Goal: Task Accomplishment & Management: Use online tool/utility

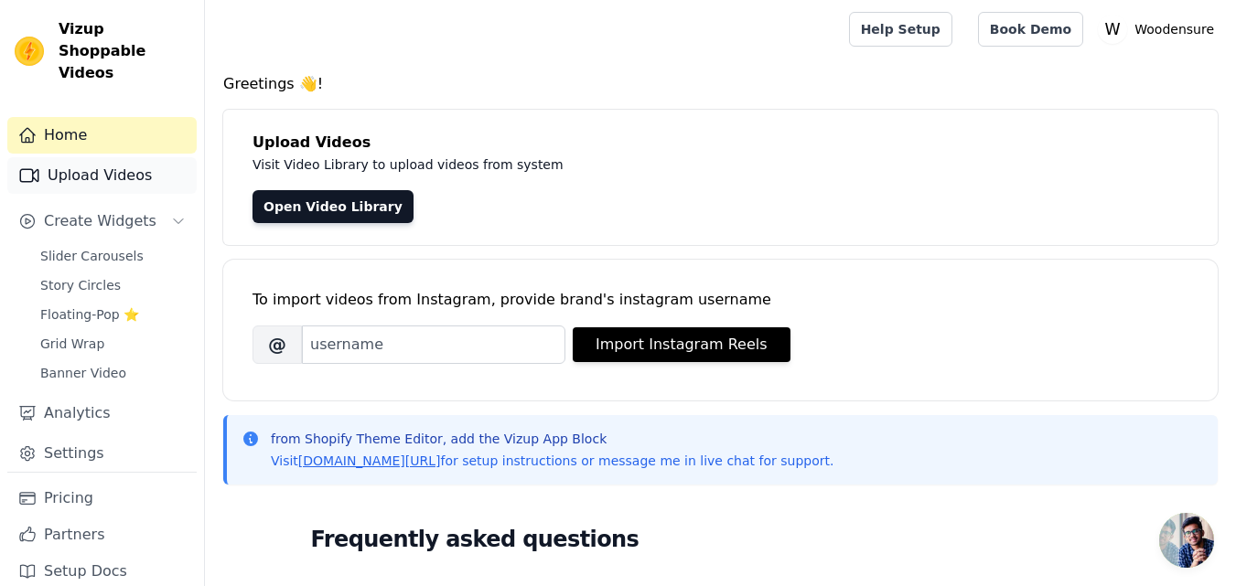
click at [75, 160] on link "Upload Videos" at bounding box center [101, 175] width 189 height 37
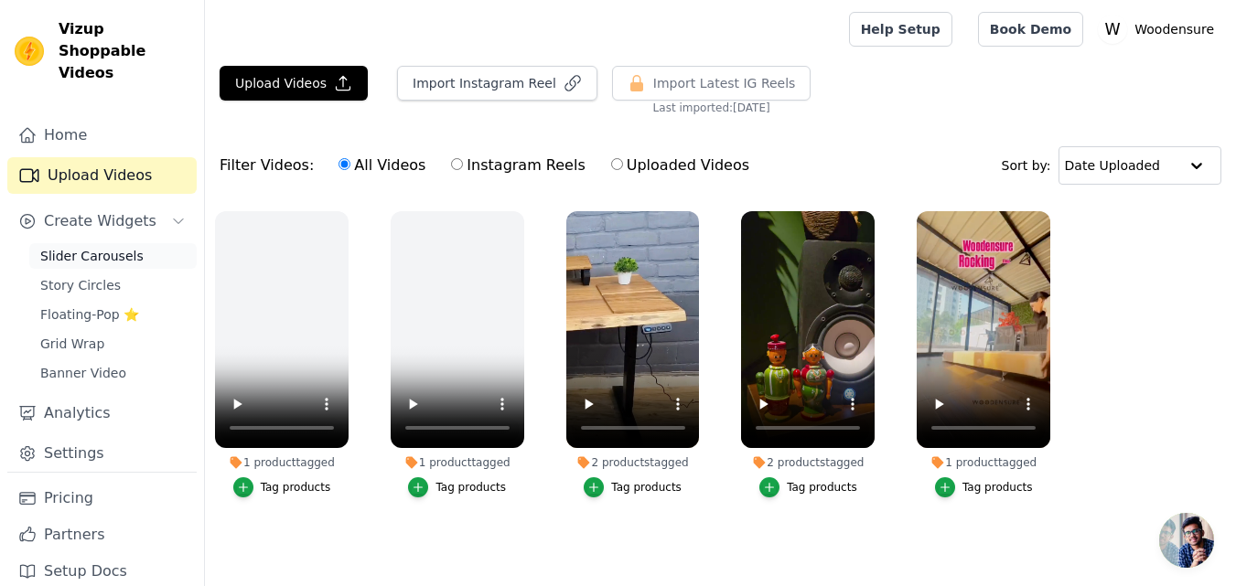
click at [90, 247] on span "Slider Carousels" at bounding box center [91, 256] width 103 height 18
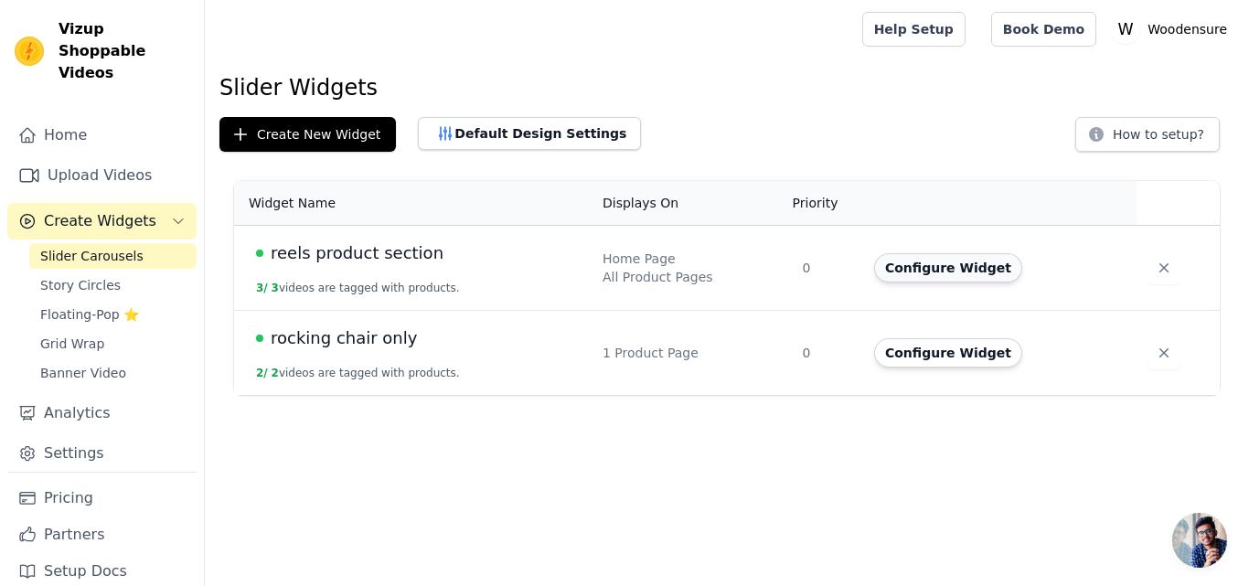
click at [954, 275] on button "Configure Widget" at bounding box center [948, 267] width 148 height 29
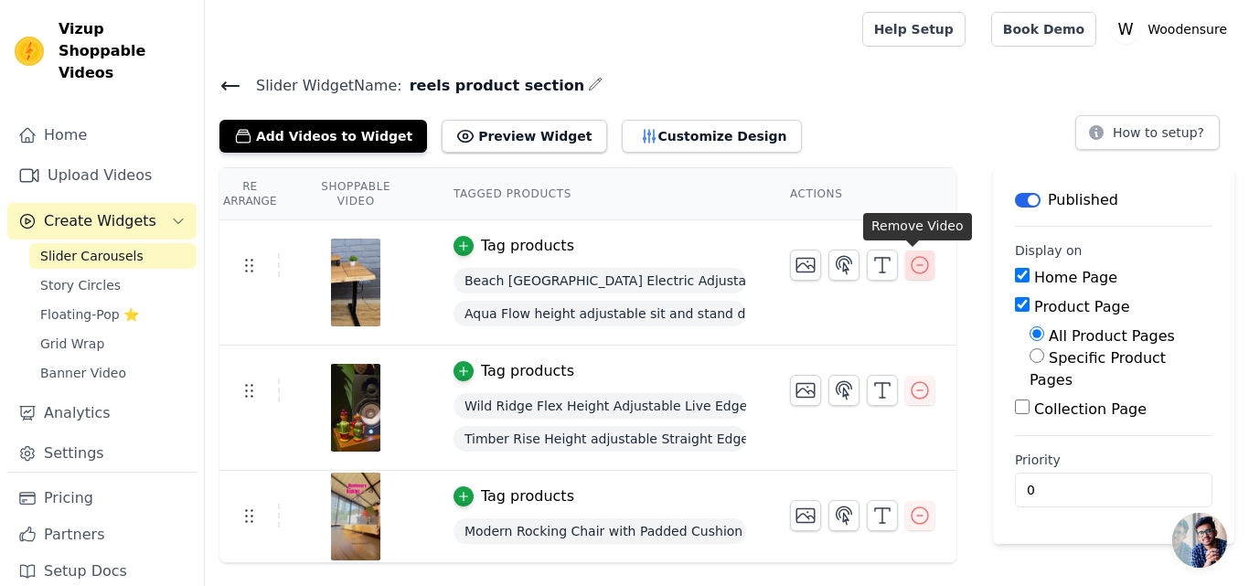
click at [911, 262] on icon "button" at bounding box center [920, 265] width 22 height 22
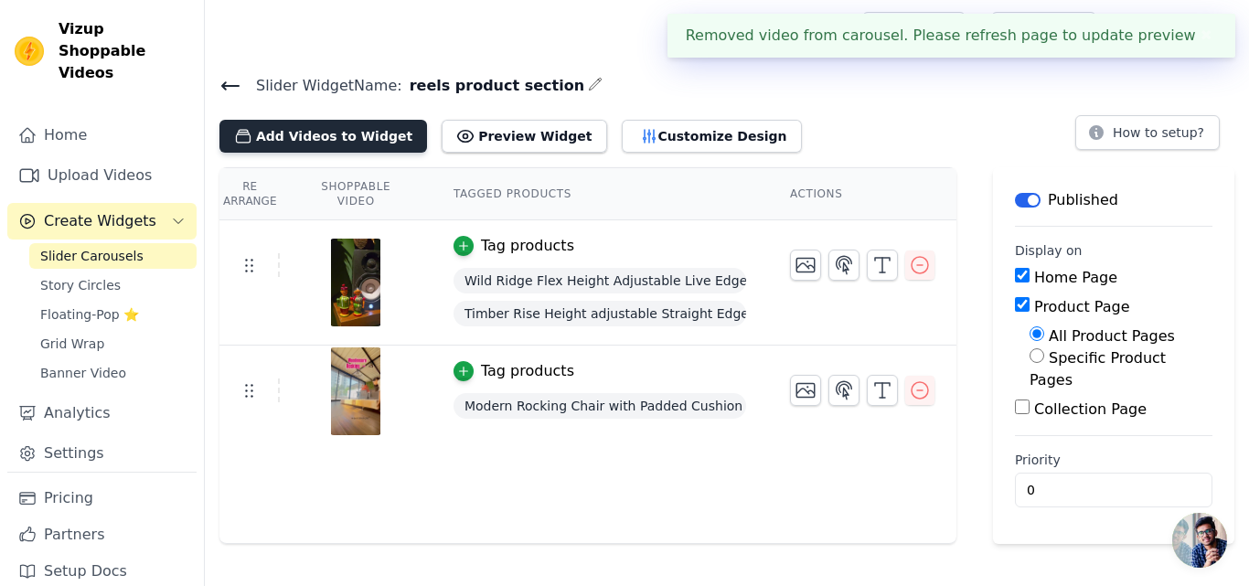
click at [335, 140] on button "Add Videos to Widget" at bounding box center [324, 136] width 208 height 33
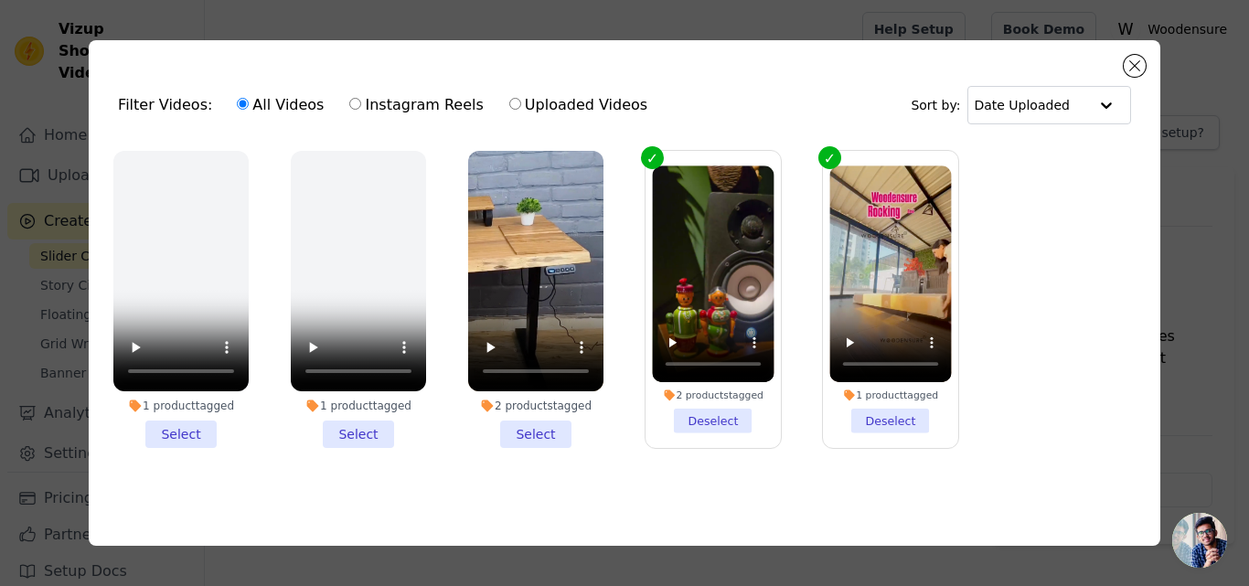
click at [515, 102] on label "Uploaded Videos" at bounding box center [579, 105] width 140 height 24
click at [515, 102] on input "Uploaded Videos" at bounding box center [515, 104] width 12 height 12
radio input "true"
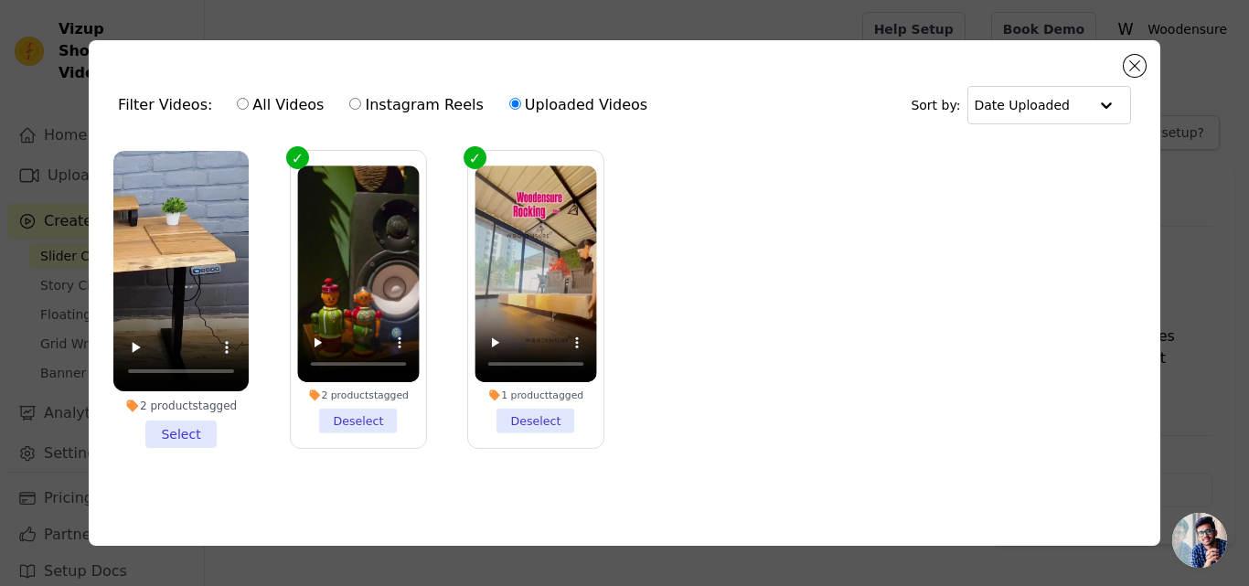
click at [259, 106] on label "All Videos" at bounding box center [280, 105] width 89 height 24
click at [249, 106] on input "All Videos" at bounding box center [243, 104] width 12 height 12
radio input "true"
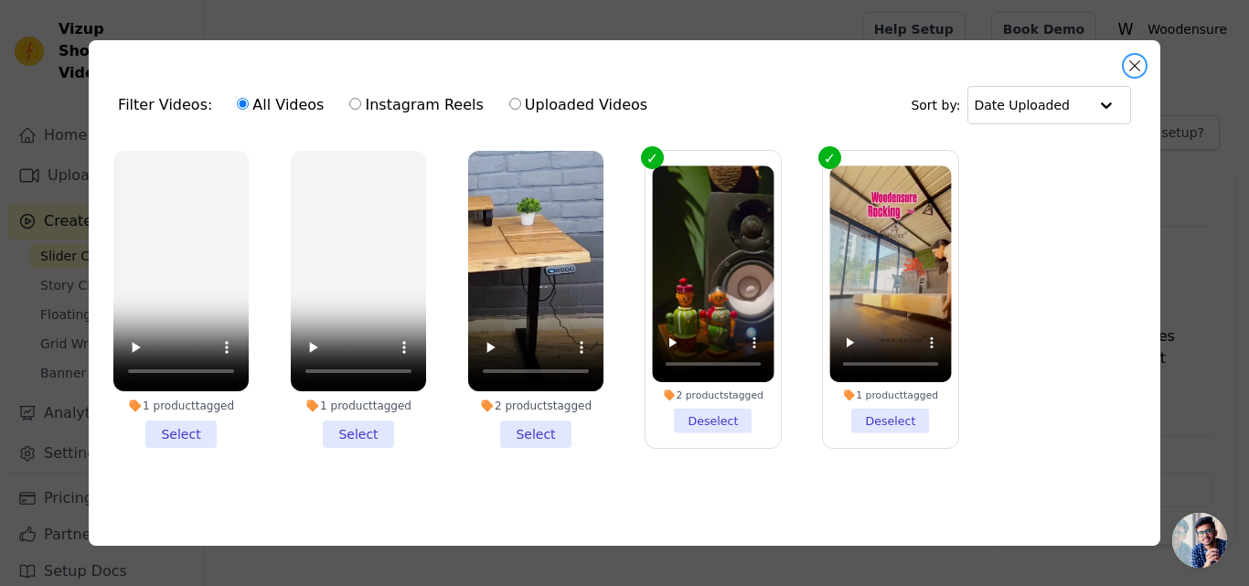
drag, startPoint x: 1136, startPoint y: 61, endPoint x: 1088, endPoint y: 93, distance: 57.3
click at [1136, 62] on button "Close modal" at bounding box center [1135, 66] width 22 height 22
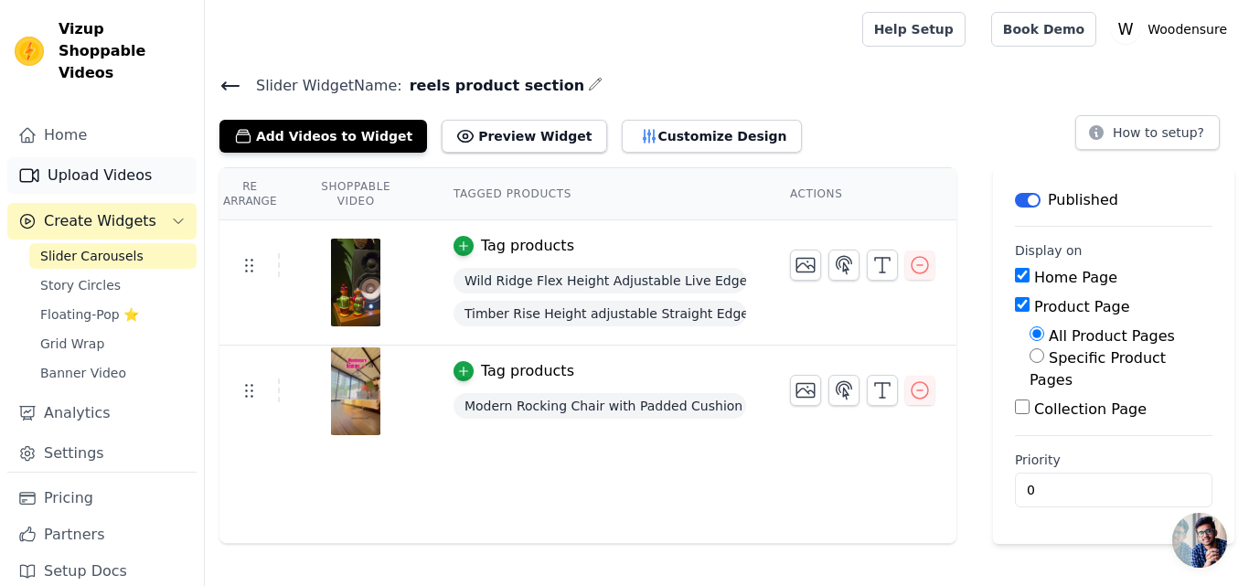
click at [63, 157] on link "Upload Videos" at bounding box center [101, 175] width 189 height 37
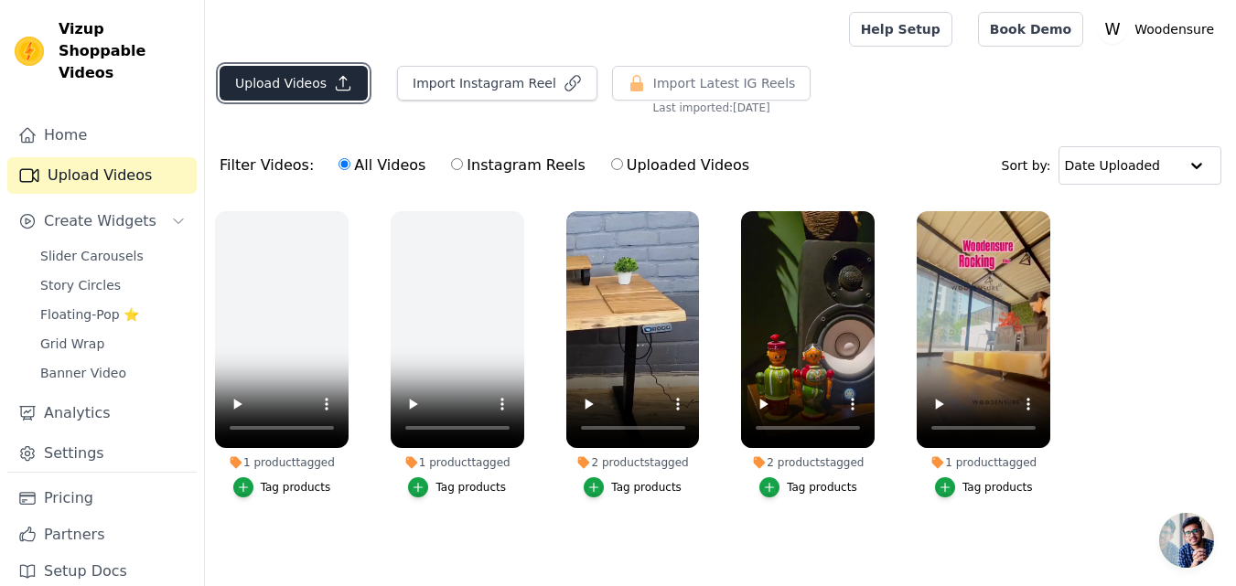
click at [267, 79] on button "Upload Videos" at bounding box center [294, 83] width 148 height 35
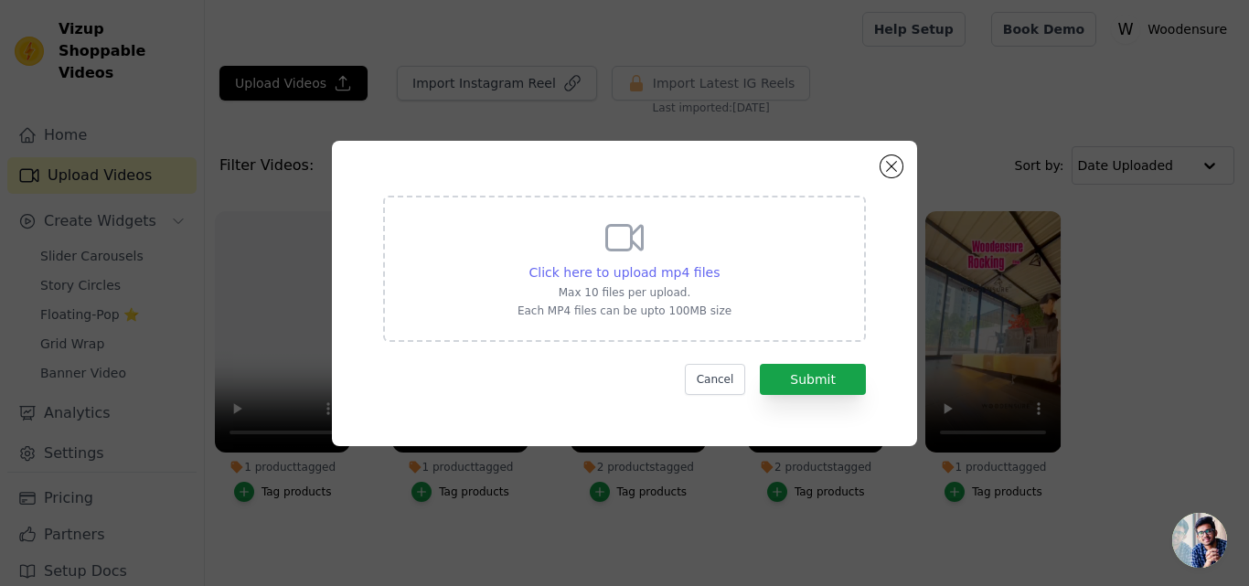
click at [635, 277] on span "Click here to upload mp4 files" at bounding box center [625, 272] width 191 height 15
click at [719, 263] on input "Click here to upload mp4 files Max 10 files per upload. Each MP4 files can be u…" at bounding box center [719, 262] width 1 height 1
type input "C:\fakepath\1755321130SMART(1080x1920px)(1)(1).mp4"
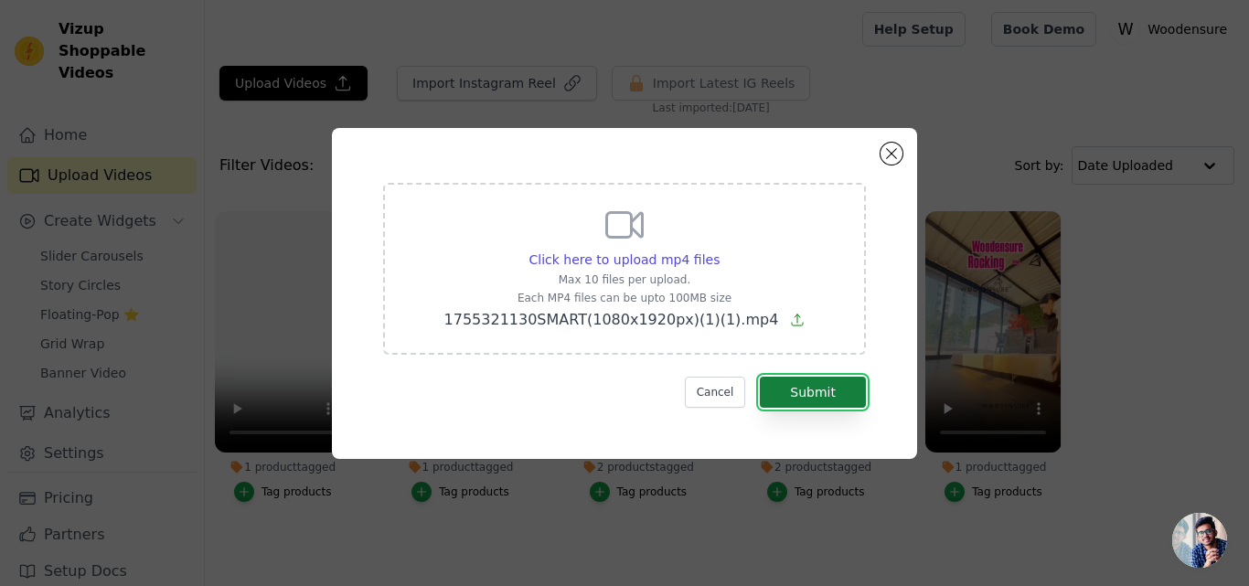
click at [817, 402] on button "Submit" at bounding box center [813, 392] width 106 height 31
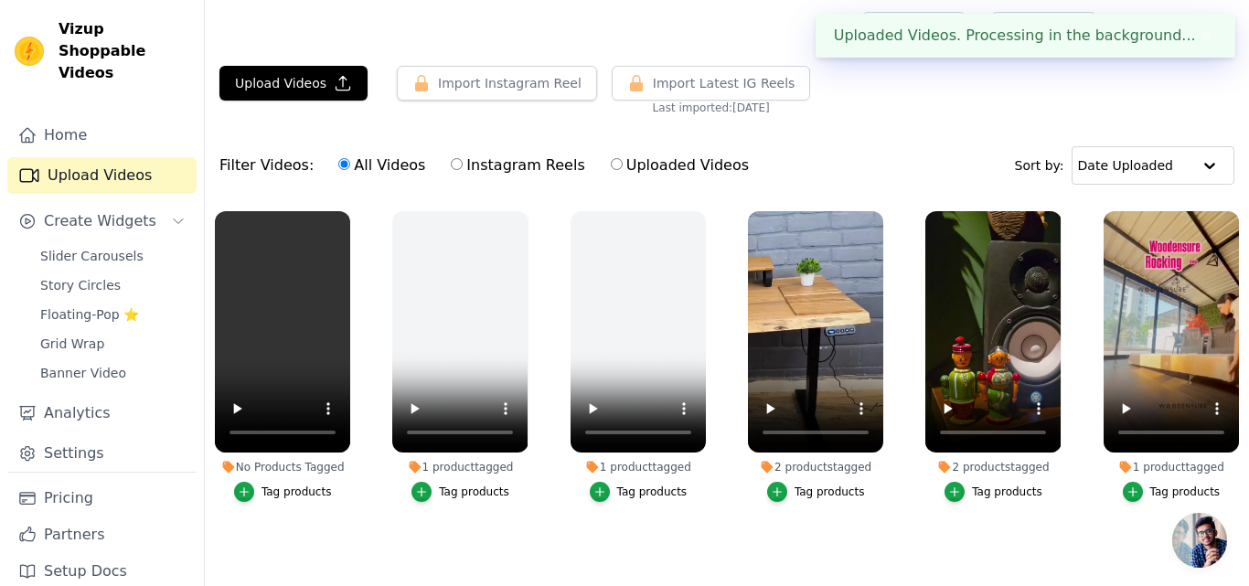
click at [299, 495] on div "Tag products" at bounding box center [297, 492] width 70 height 15
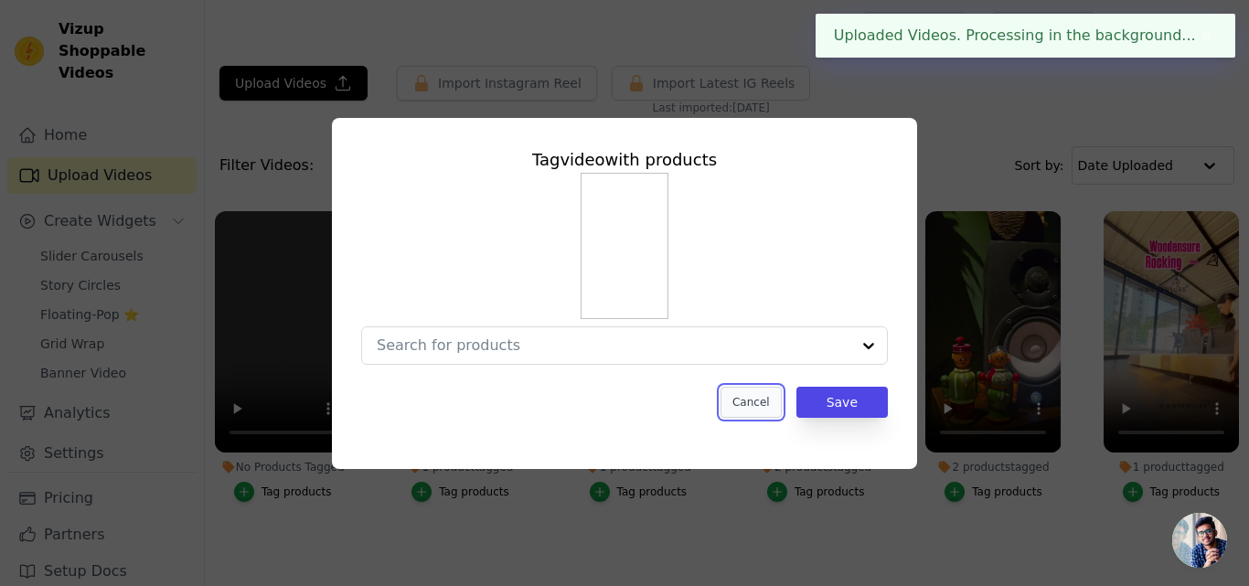
click at [739, 402] on button "Cancel" at bounding box center [751, 402] width 61 height 31
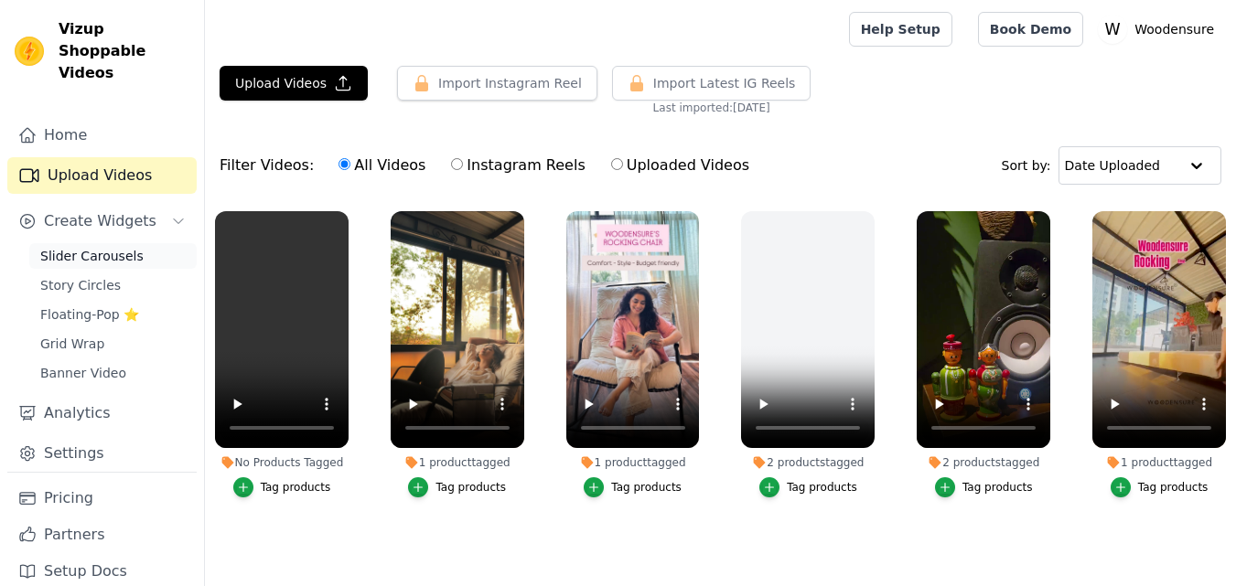
click at [107, 247] on span "Slider Carousels" at bounding box center [91, 256] width 103 height 18
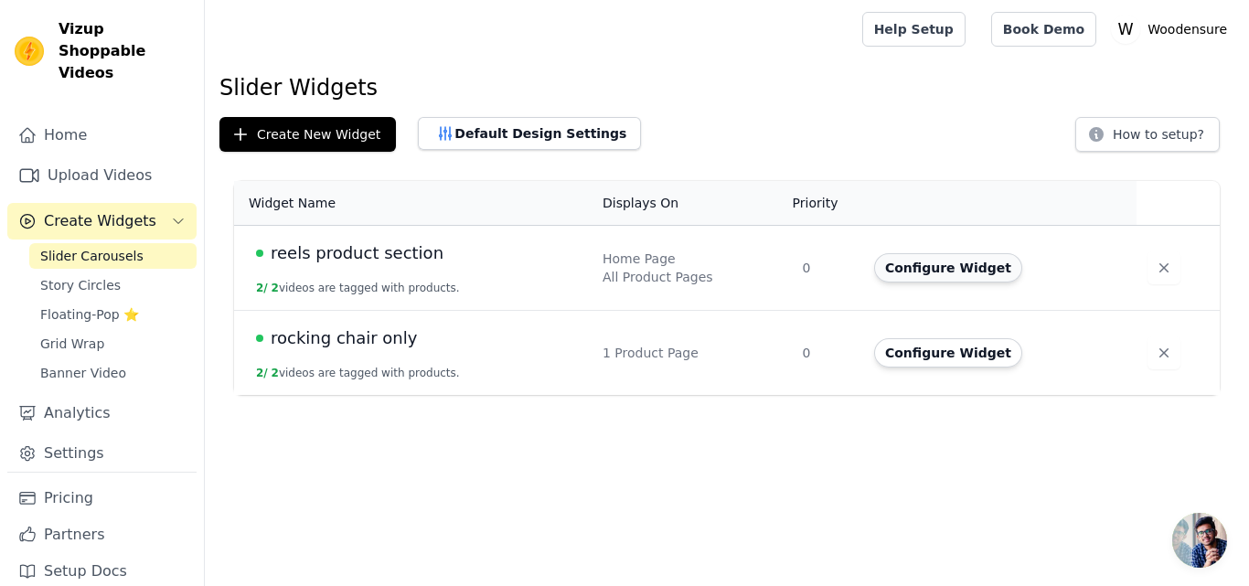
click at [941, 262] on button "Configure Widget" at bounding box center [948, 267] width 148 height 29
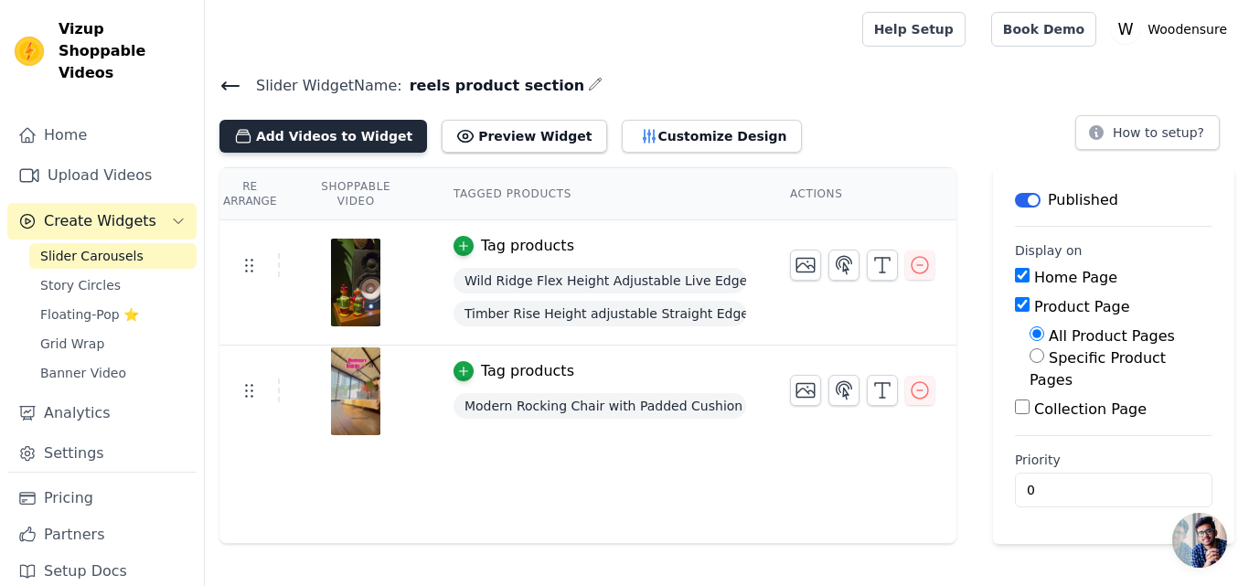
click at [350, 129] on button "Add Videos to Widget" at bounding box center [324, 136] width 208 height 33
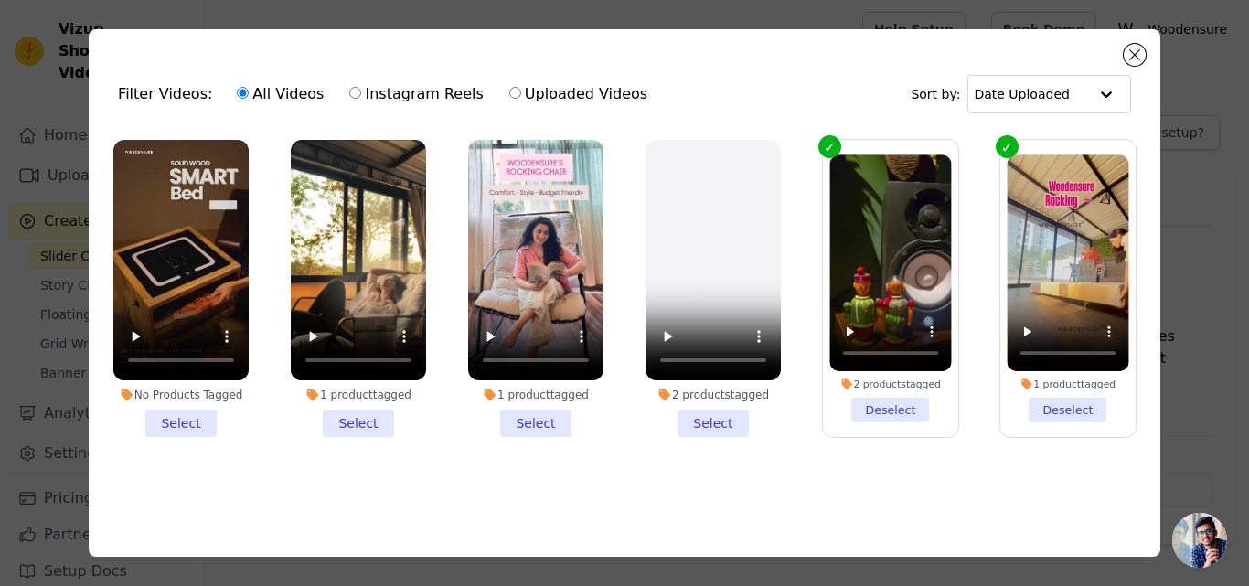
click at [184, 417] on li "No Products Tagged Select" at bounding box center [180, 288] width 135 height 297
click at [0, 0] on input "No Products Tagged Select" at bounding box center [0, 0] width 0 height 0
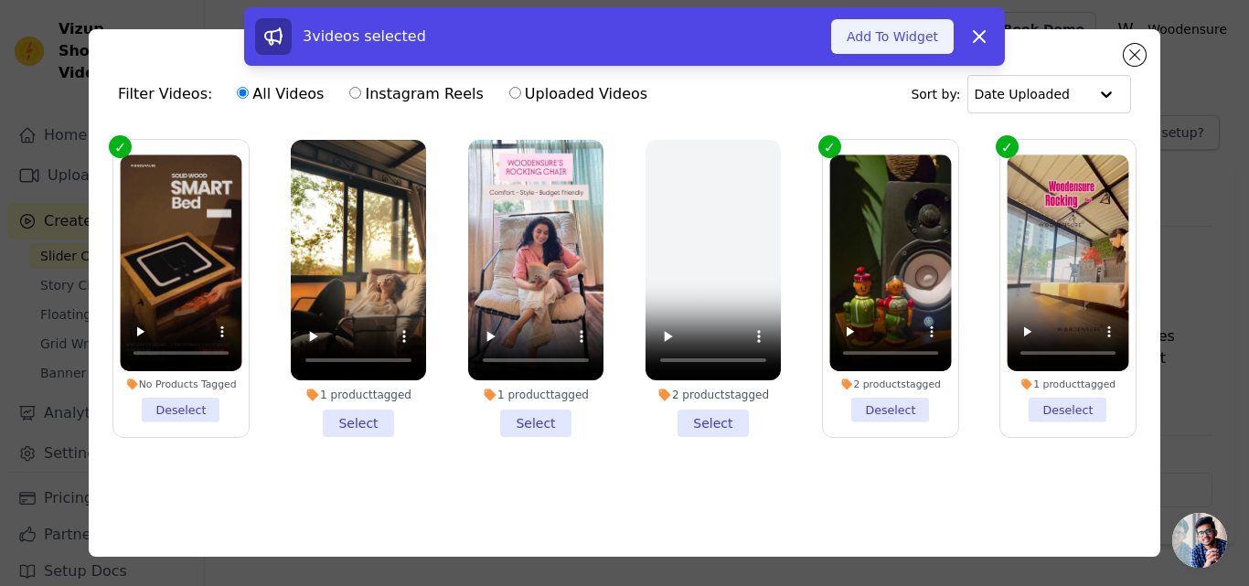
click at [884, 37] on button "Add To Widget" at bounding box center [892, 36] width 123 height 35
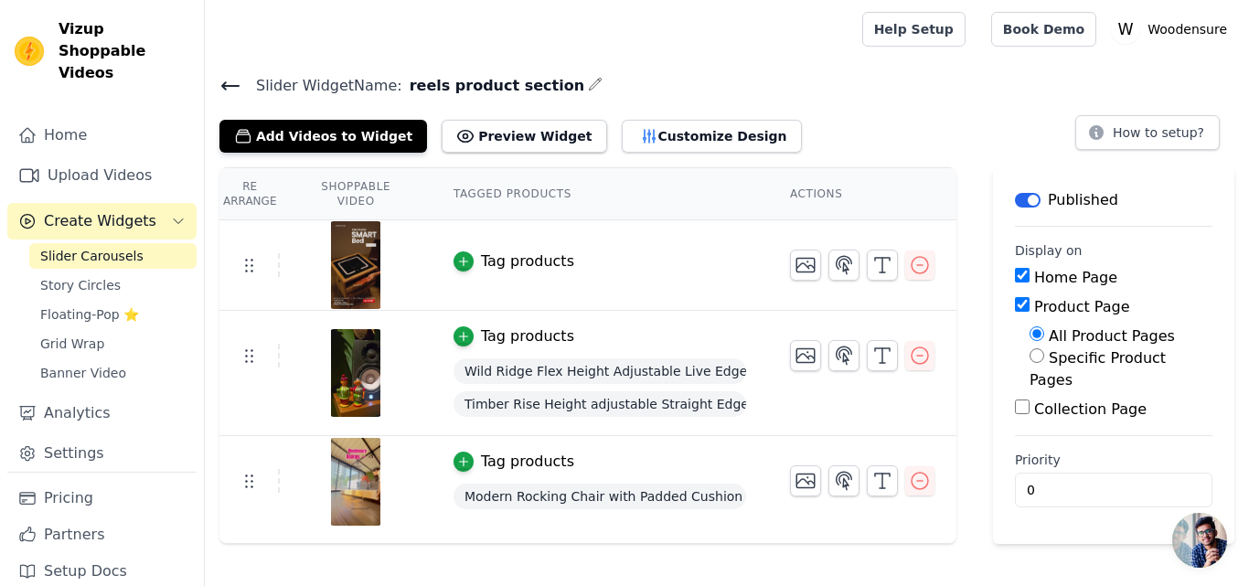
click at [229, 87] on icon at bounding box center [231, 86] width 22 height 22
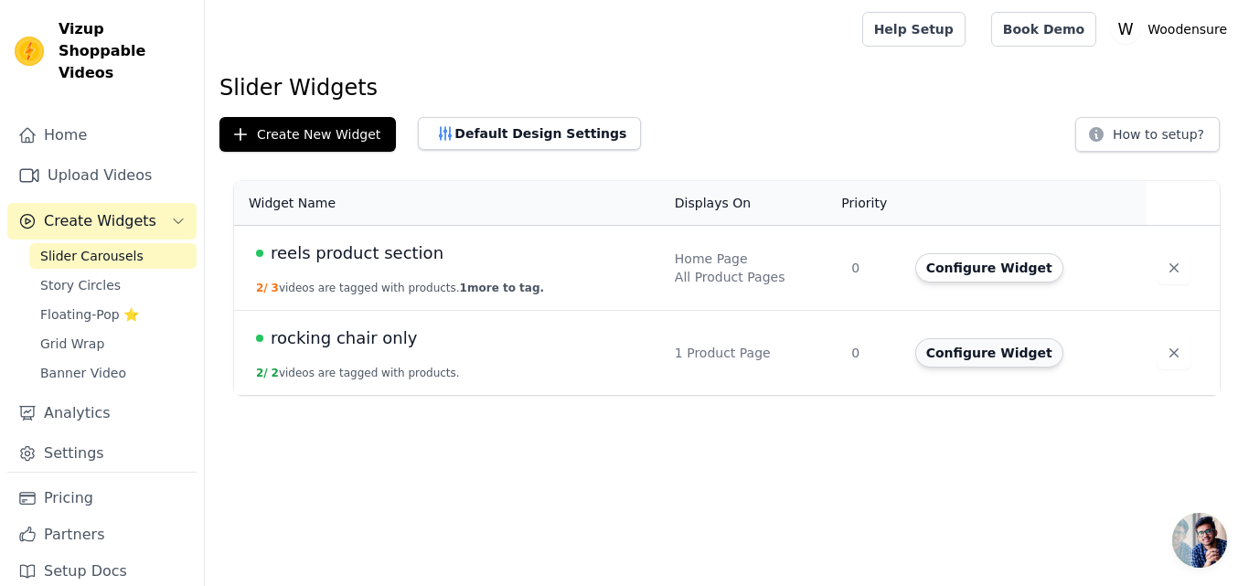
click at [974, 348] on button "Configure Widget" at bounding box center [990, 352] width 148 height 29
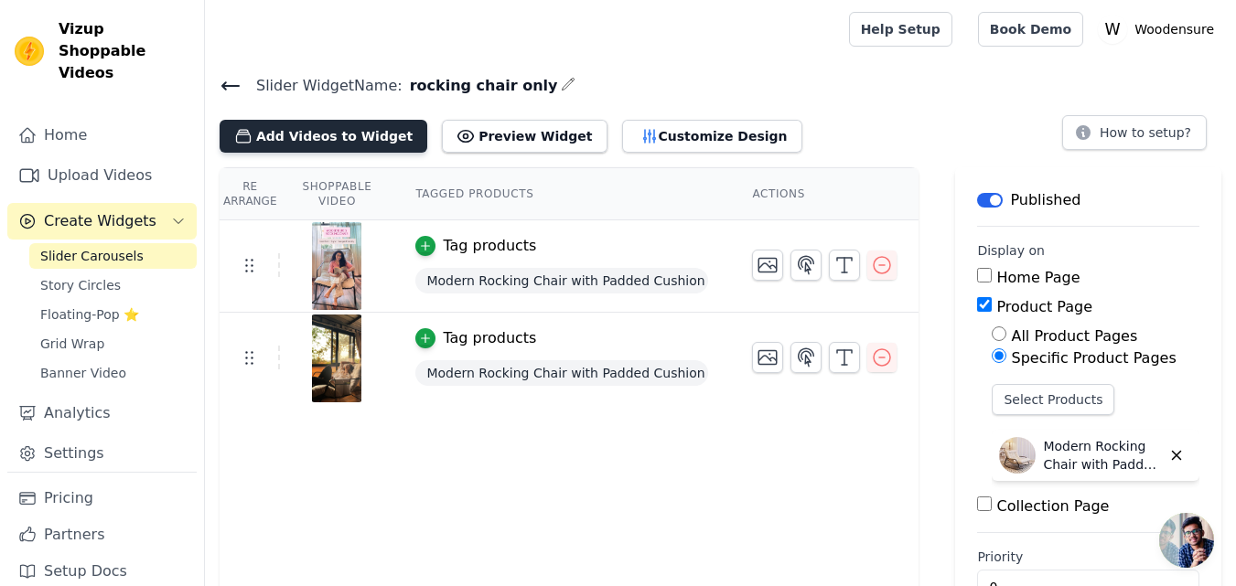
click at [289, 135] on button "Add Videos to Widget" at bounding box center [324, 136] width 208 height 33
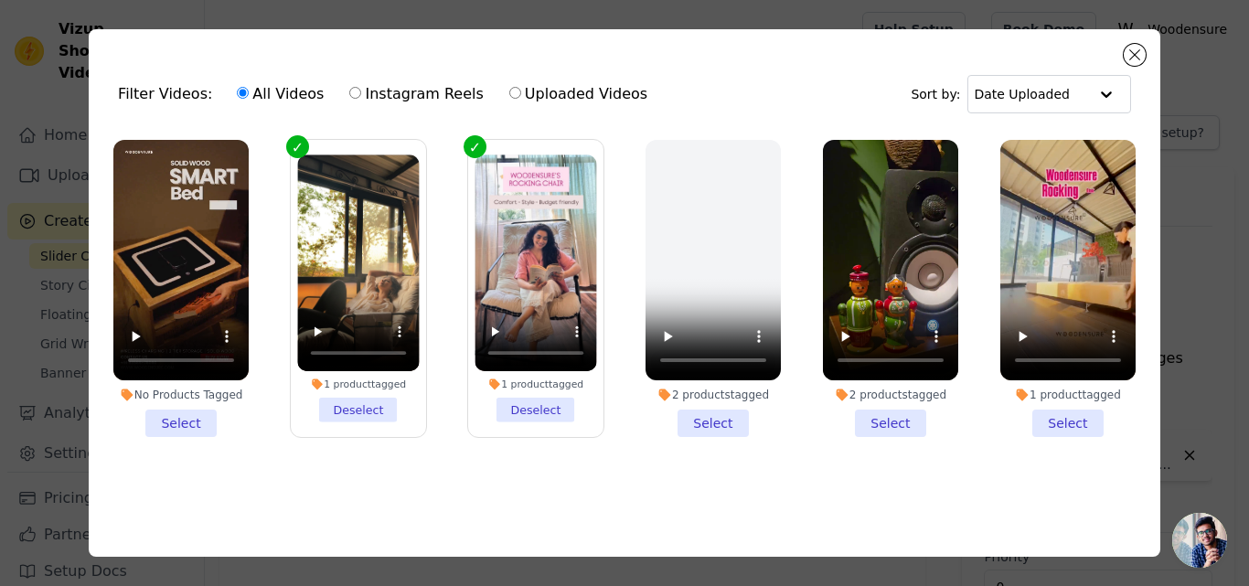
click at [192, 412] on li "No Products Tagged Select" at bounding box center [180, 288] width 135 height 297
click at [0, 0] on input "No Products Tagged Select" at bounding box center [0, 0] width 0 height 0
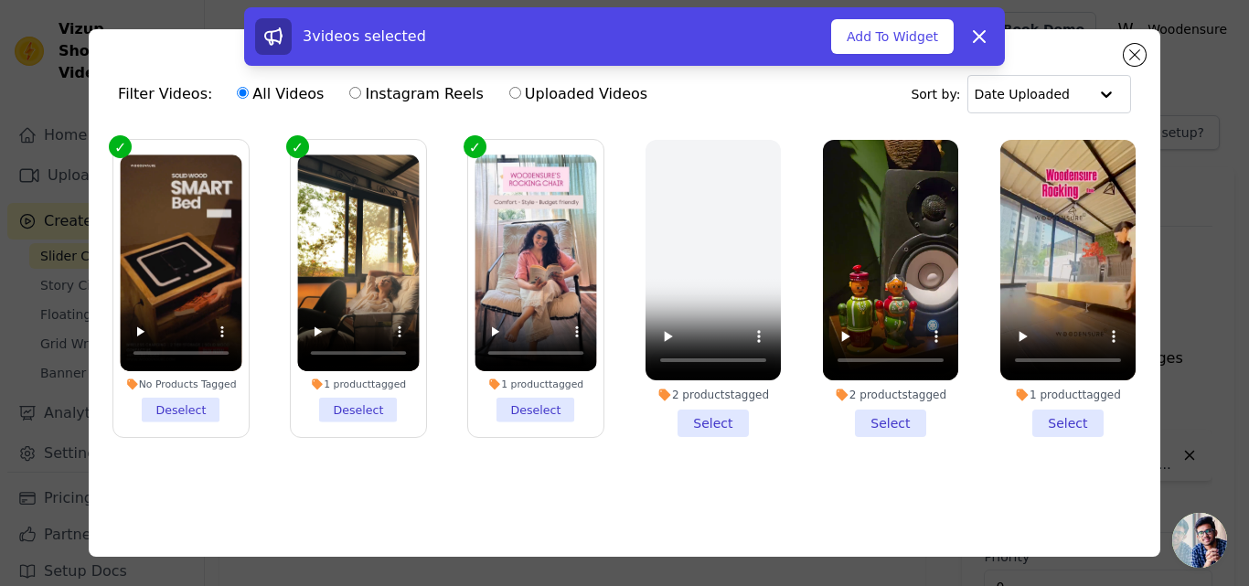
click at [716, 423] on li "2 products tagged Select" at bounding box center [713, 288] width 135 height 297
click at [0, 0] on input "2 products tagged Select" at bounding box center [0, 0] width 0 height 0
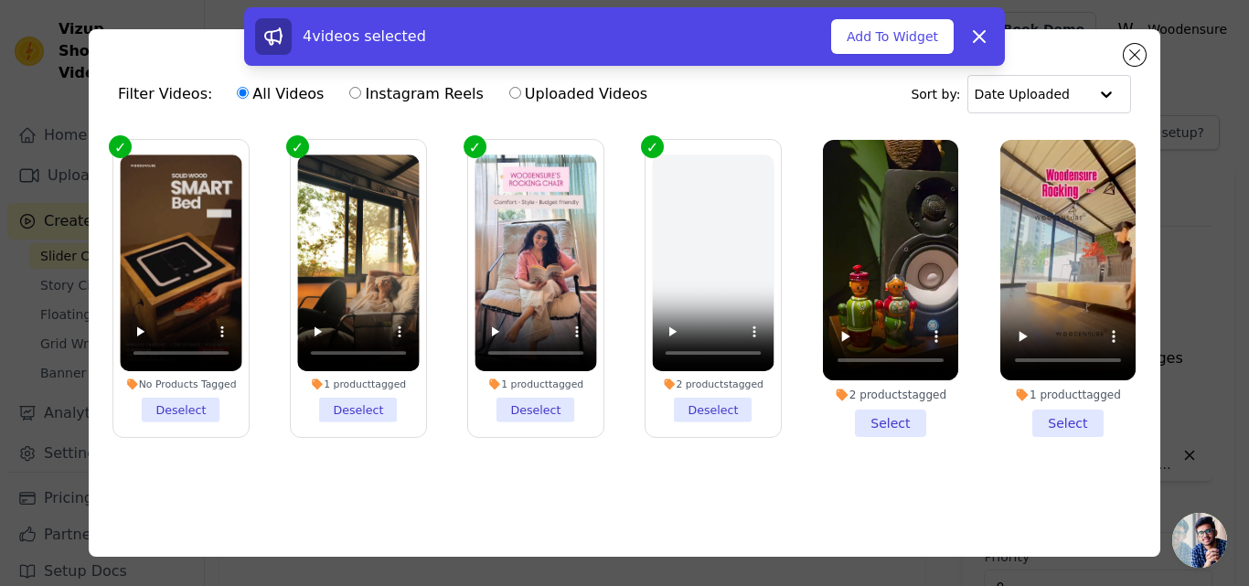
click at [713, 415] on li "2 products tagged Deselect" at bounding box center [713, 289] width 122 height 268
click at [0, 0] on input "2 products tagged Deselect" at bounding box center [0, 0] width 0 height 0
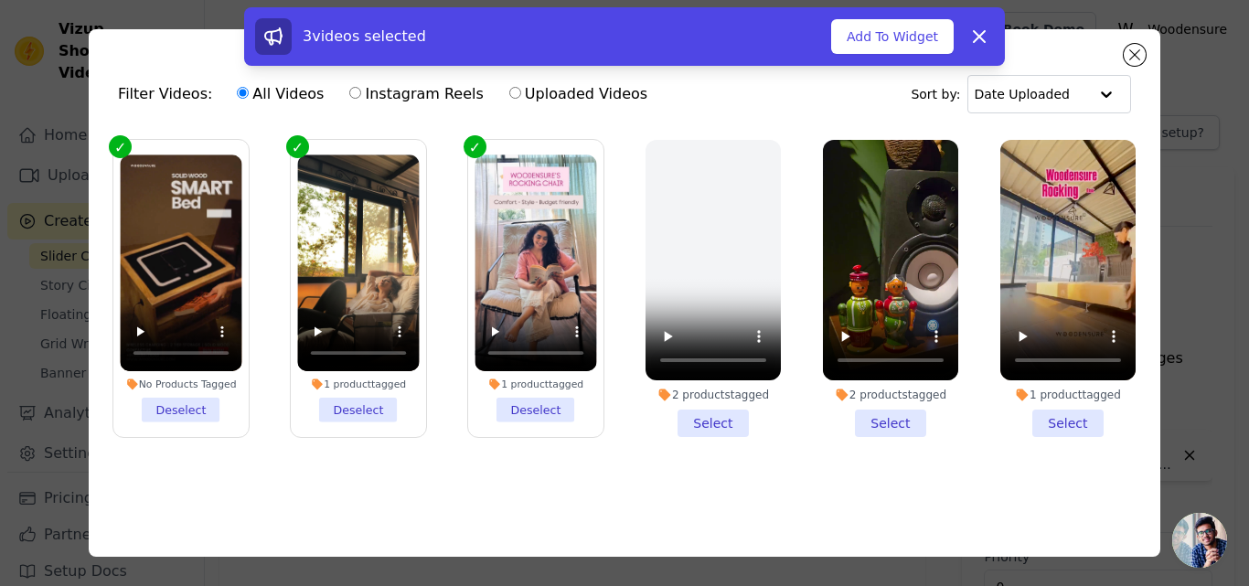
click at [849, 423] on li "2 products tagged Select" at bounding box center [890, 288] width 135 height 297
click at [0, 0] on input "2 products tagged Select" at bounding box center [0, 0] width 0 height 0
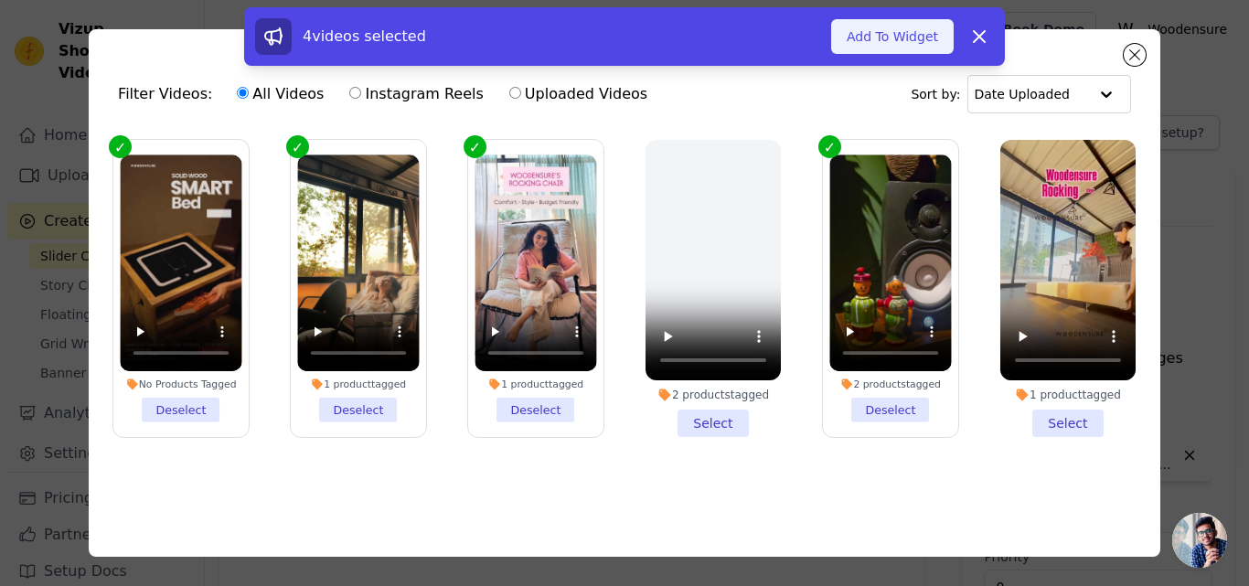
click at [886, 29] on button "Add To Widget" at bounding box center [892, 36] width 123 height 35
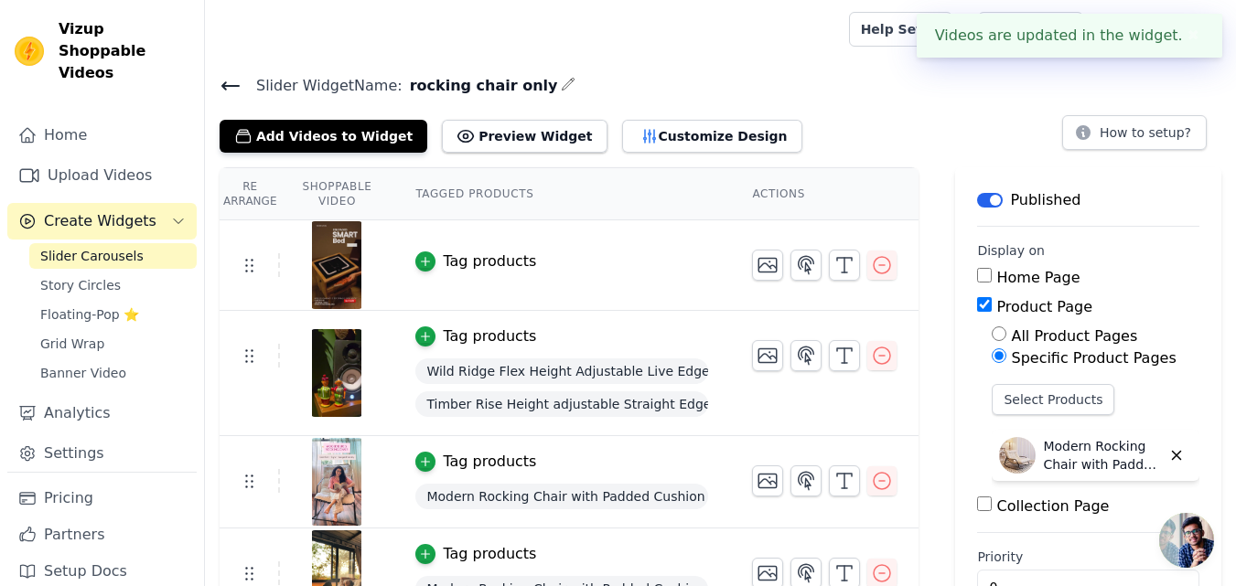
click at [227, 81] on icon at bounding box center [231, 86] width 22 height 22
